Goal: Navigation & Orientation: Find specific page/section

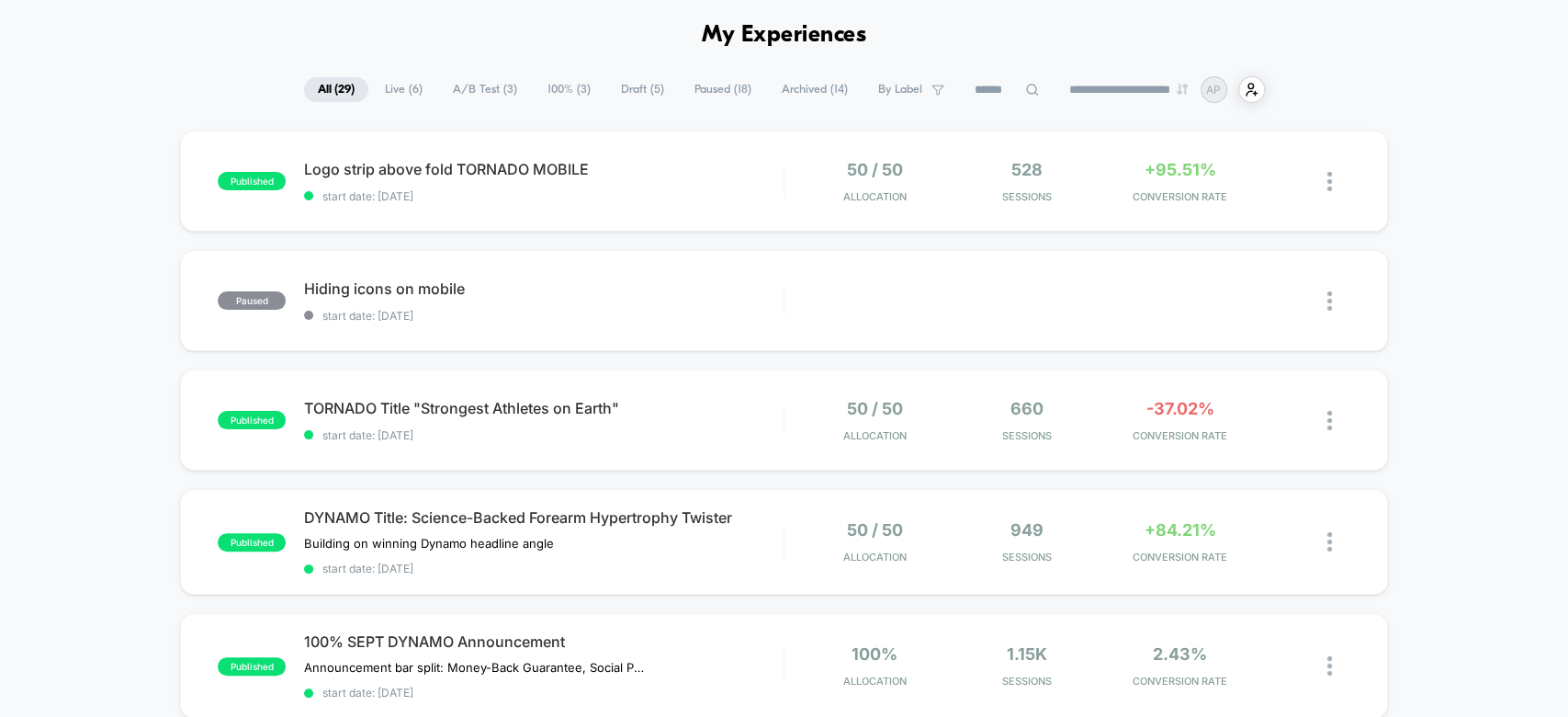
scroll to position [109, 0]
